Goal: Information Seeking & Learning: Learn about a topic

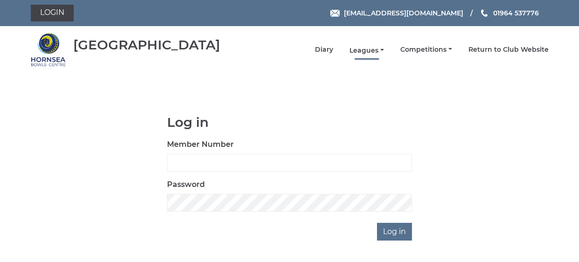
click at [369, 50] on link "Leagues" at bounding box center [367, 50] width 35 height 9
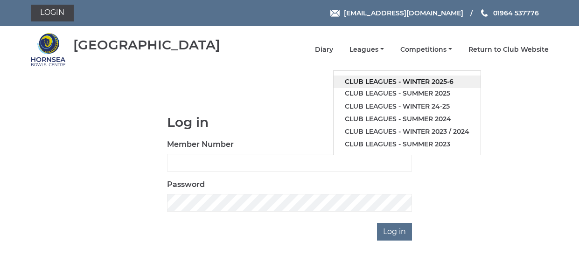
click at [386, 78] on link "Club leagues - Winter 2025-6" at bounding box center [407, 82] width 147 height 13
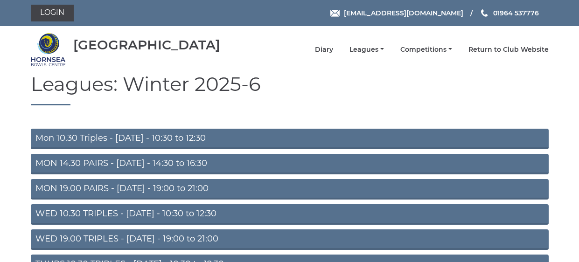
click at [94, 160] on link "MON 14.30 PAIRS - [DATE] - 14:30 to 16:30" at bounding box center [290, 164] width 518 height 21
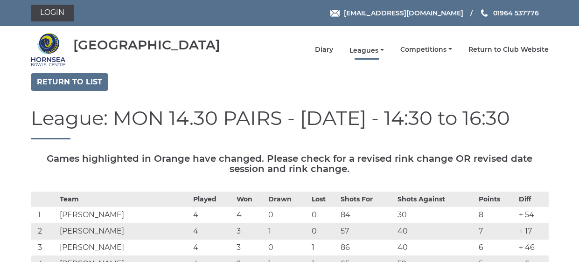
click at [363, 49] on link "Leagues" at bounding box center [367, 50] width 35 height 9
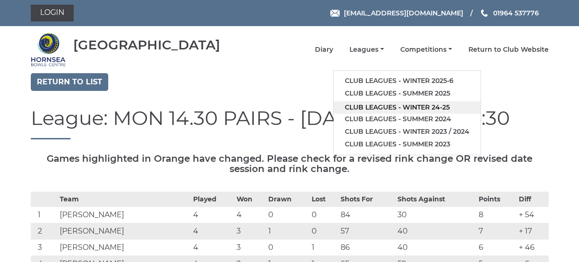
click at [415, 108] on link "Club leagues - Winter 24-25" at bounding box center [407, 107] width 147 height 13
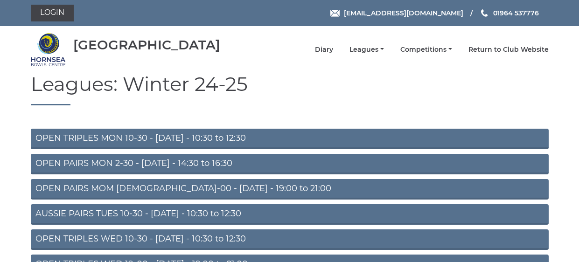
click at [123, 161] on link "OPEN PAIRS MON 2-30 - Monday - 14:30 to 16:30" at bounding box center [290, 164] width 518 height 21
